Goal: Transaction & Acquisition: Purchase product/service

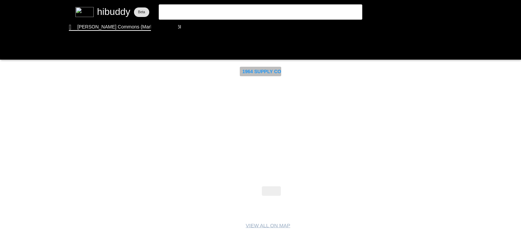
click at [251, 73] on flt-glass-pane at bounding box center [260, 125] width 521 height 250
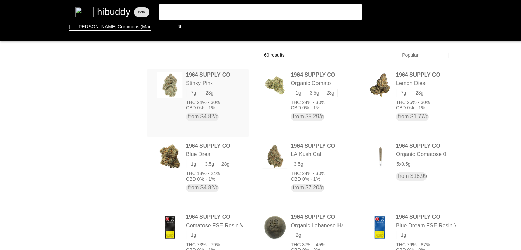
click at [170, 78] on flt-glass-pane at bounding box center [260, 125] width 521 height 250
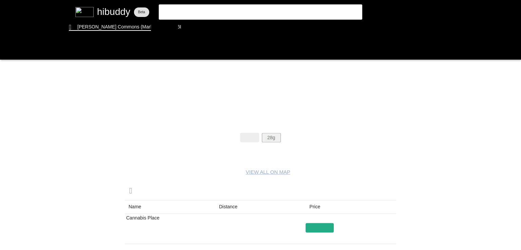
click at [268, 140] on flt-glass-pane at bounding box center [260, 125] width 521 height 250
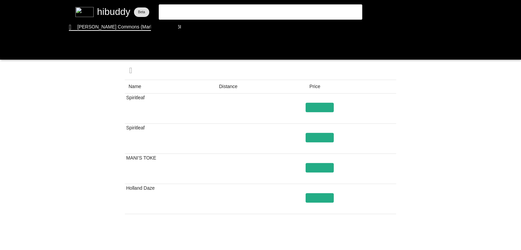
click at [227, 85] on flt-glass-pane at bounding box center [260, 125] width 521 height 250
click at [324, 106] on flt-glass-pane at bounding box center [260, 125] width 521 height 250
click at [324, 110] on flt-glass-pane at bounding box center [260, 125] width 521 height 250
click at [320, 136] on flt-glass-pane at bounding box center [260, 125] width 521 height 250
